Goal: Task Accomplishment & Management: Manage account settings

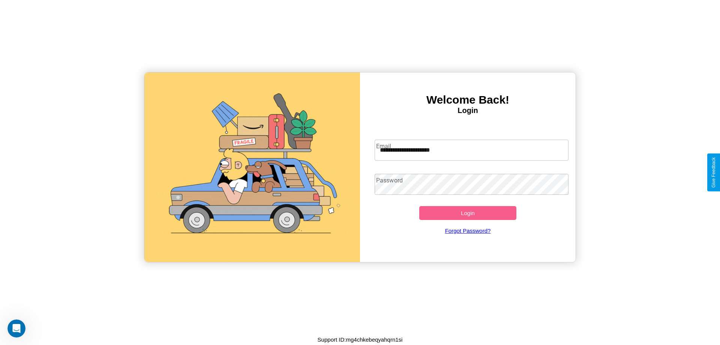
type input "**********"
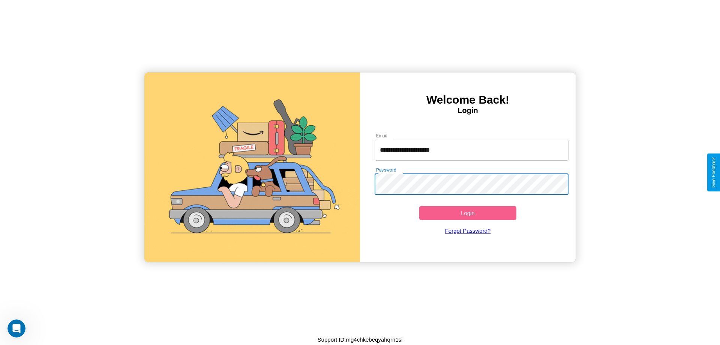
click at [468, 213] on button "Login" at bounding box center [467, 213] width 97 height 14
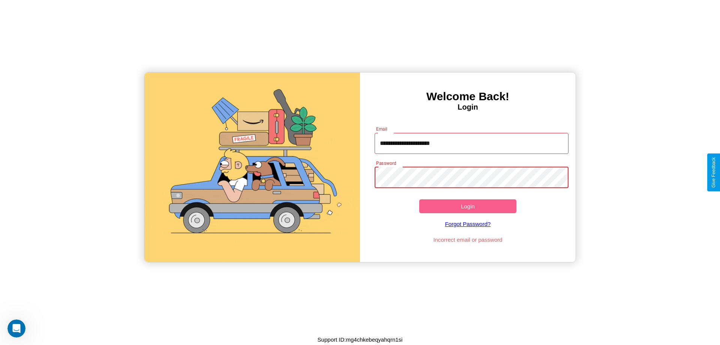
click at [468, 206] on button "Login" at bounding box center [467, 206] width 97 height 14
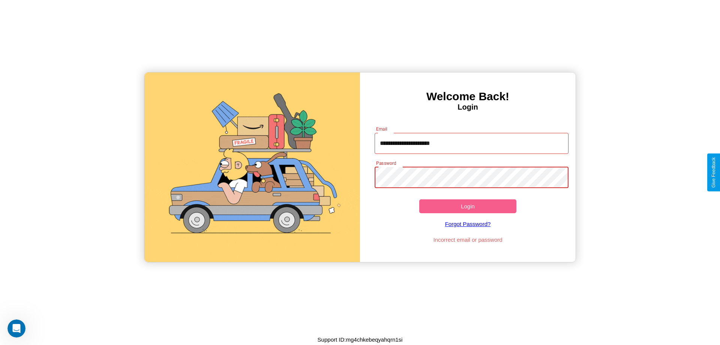
click at [468, 206] on button "Login" at bounding box center [467, 206] width 97 height 14
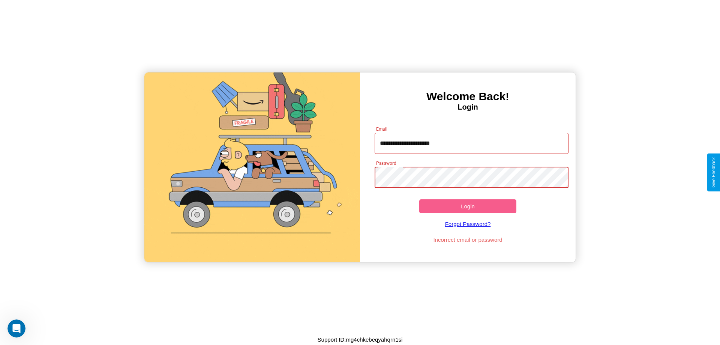
click at [468, 206] on button "Login" at bounding box center [467, 206] width 97 height 14
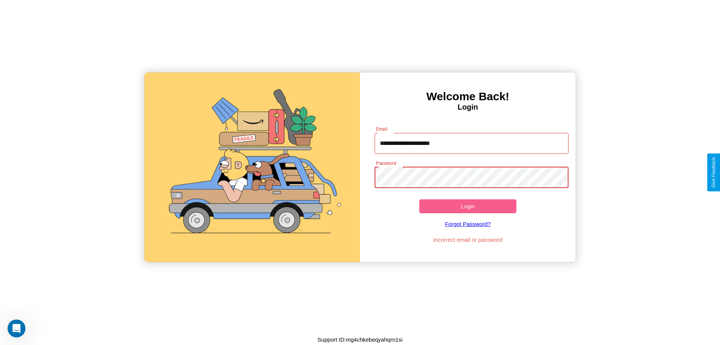
click at [468, 206] on button "Login" at bounding box center [467, 206] width 97 height 14
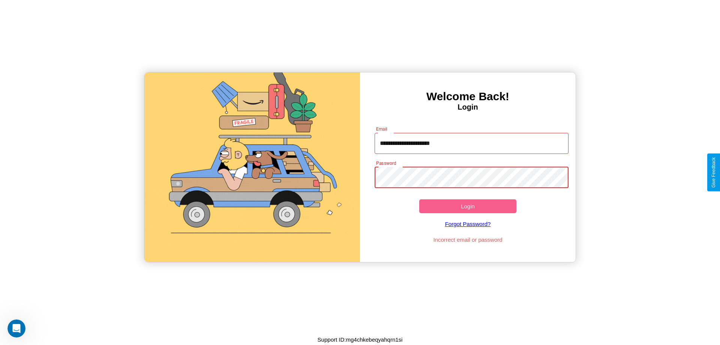
click at [468, 206] on button "Login" at bounding box center [467, 206] width 97 height 14
